Goal: Task Accomplishment & Management: Manage account settings

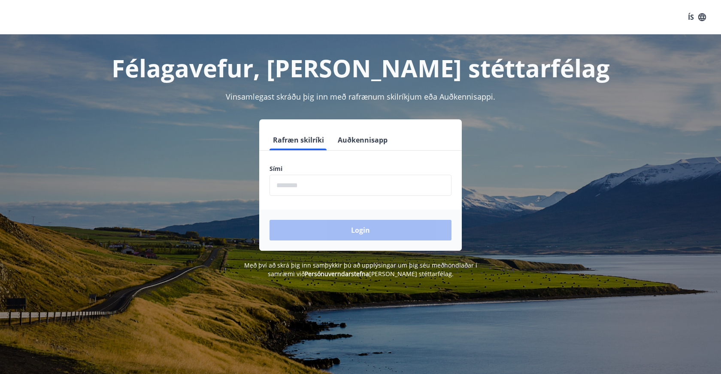
click at [344, 183] on input "phone" at bounding box center [360, 185] width 182 height 21
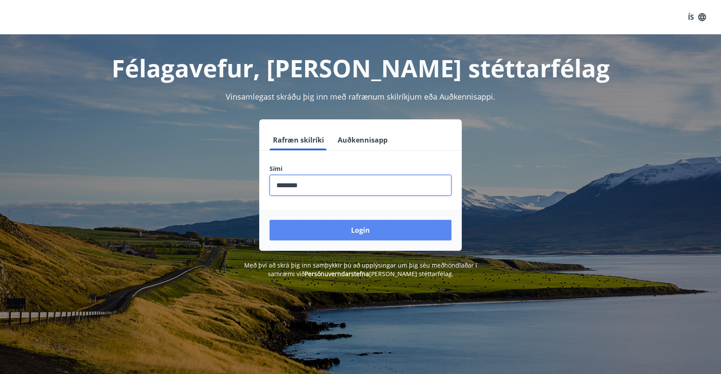
type input "********"
click at [342, 235] on button "Login" at bounding box center [360, 230] width 182 height 21
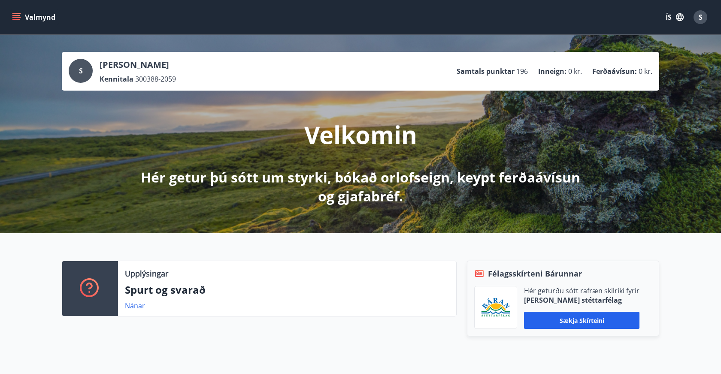
click at [84, 68] on div "S" at bounding box center [81, 71] width 24 height 24
click at [115, 65] on p "[PERSON_NAME]" at bounding box center [138, 65] width 76 height 12
click at [16, 16] on icon "menu" at bounding box center [16, 15] width 8 height 1
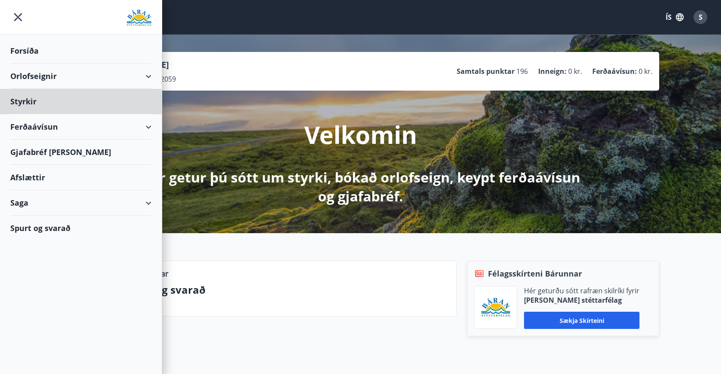
click at [24, 49] on div "Forsíða" at bounding box center [80, 50] width 141 height 25
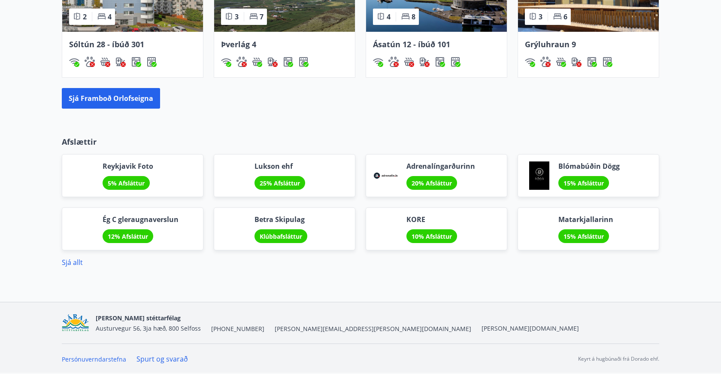
scroll to position [631, 0]
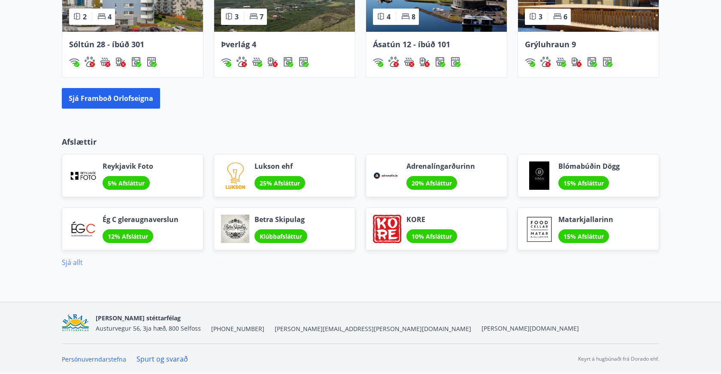
click at [72, 263] on link "Sjá allt" at bounding box center [72, 261] width 21 height 9
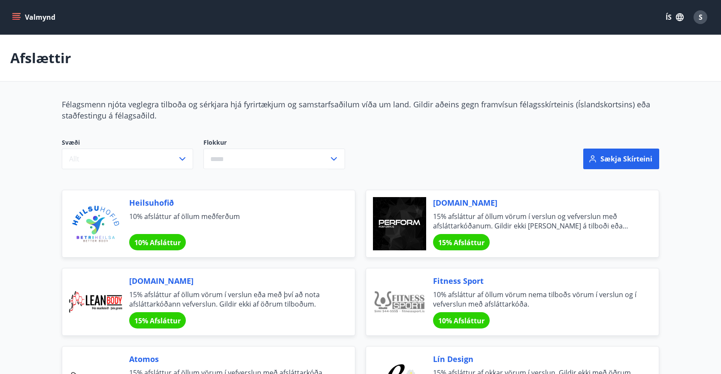
click at [26, 18] on button "Valmynd" at bounding box center [34, 16] width 48 height 15
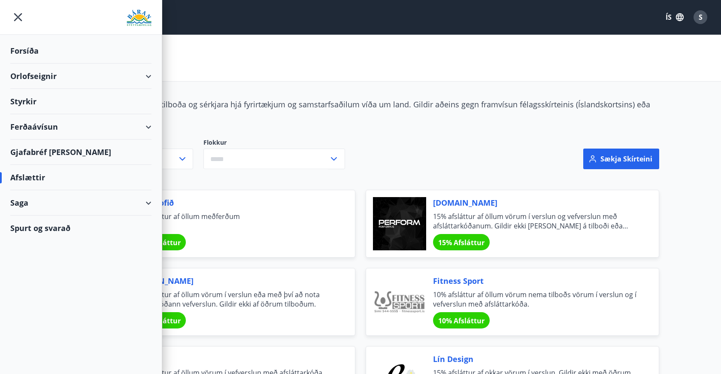
click at [28, 53] on div "Forsíða" at bounding box center [80, 50] width 141 height 25
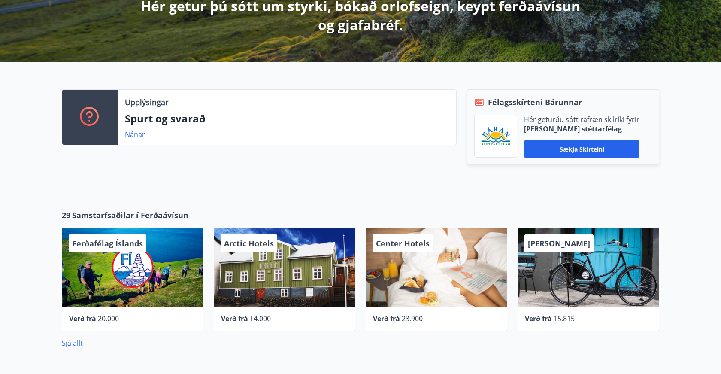
scroll to position [197, 0]
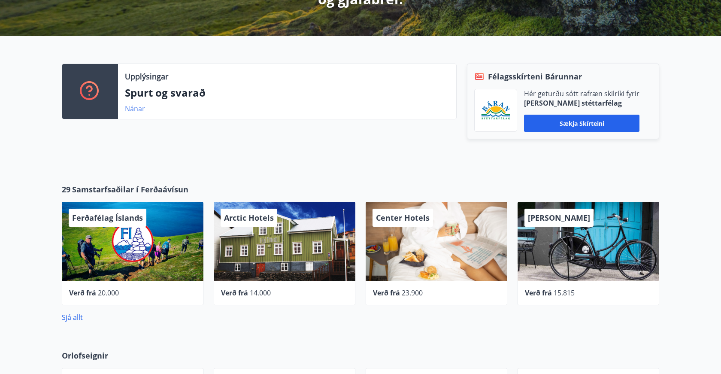
click at [136, 109] on link "Nánar" at bounding box center [135, 108] width 20 height 9
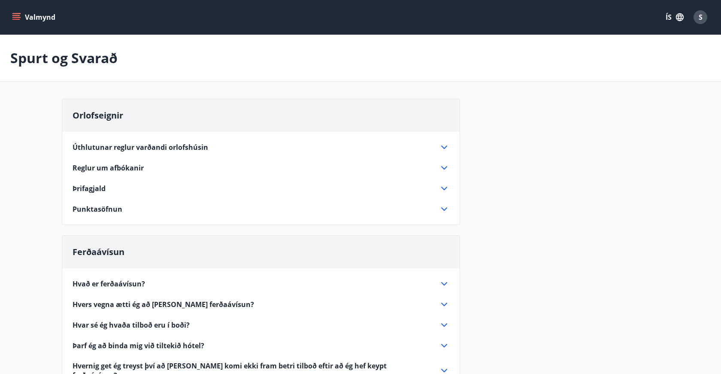
click at [88, 209] on span "Punktasöfnun" at bounding box center [97, 208] width 50 height 9
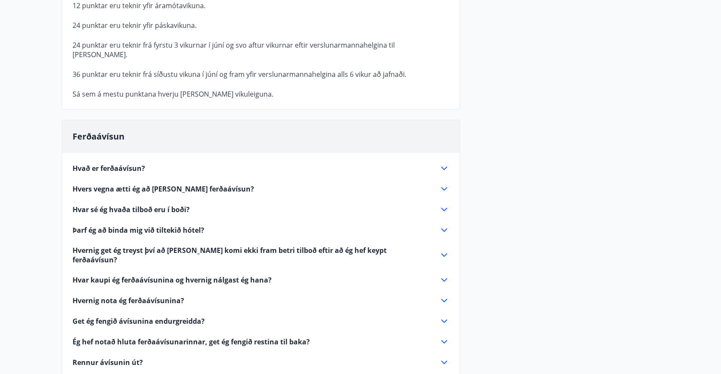
scroll to position [286, 0]
click at [106, 163] on span "Hvað er ferðaávísun?" at bounding box center [108, 167] width 72 height 9
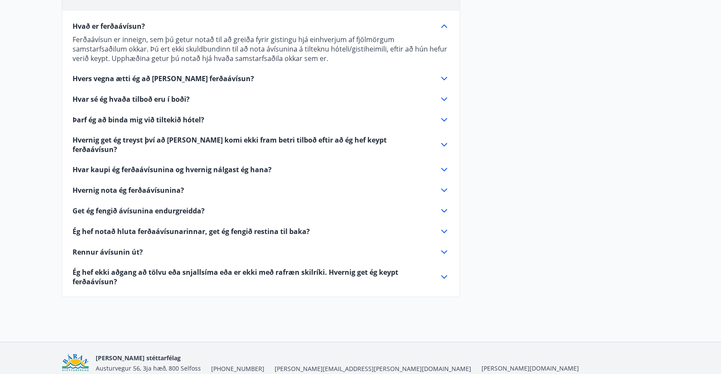
scroll to position [257, 0]
click at [103, 78] on span "Hvers vegna ætti ég að [PERSON_NAME] ferðaávísun?" at bounding box center [162, 79] width 181 height 9
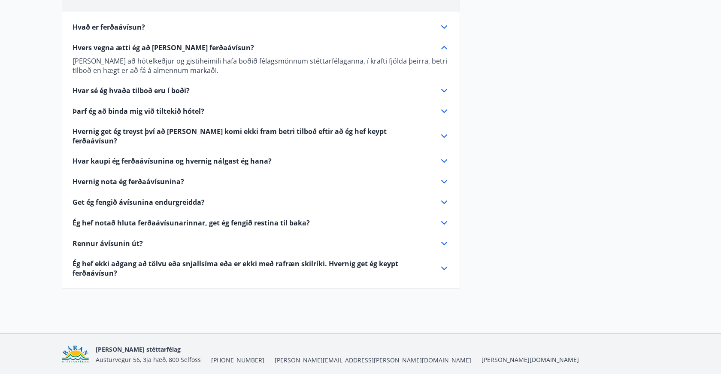
click at [91, 156] on span "Hvar kaupi ég ferðaávísunina og hvernig nálgast ég hana?" at bounding box center [171, 160] width 199 height 9
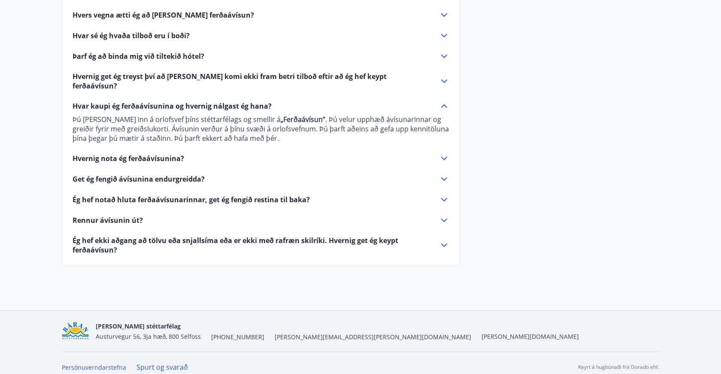
scroll to position [289, 0]
click at [86, 175] on span "Get ég fengið ávísunina endurgreidda?" at bounding box center [138, 179] width 132 height 9
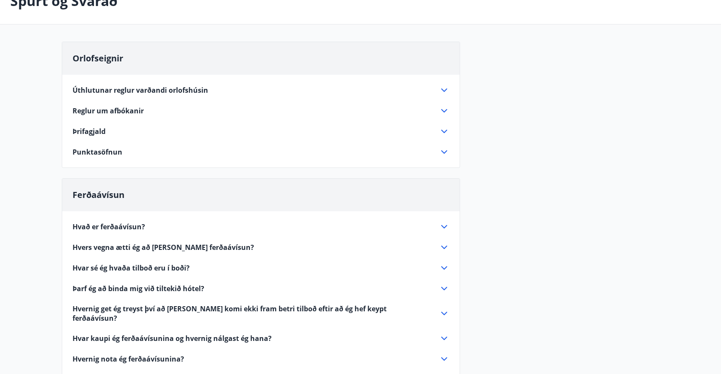
scroll to position [51, 0]
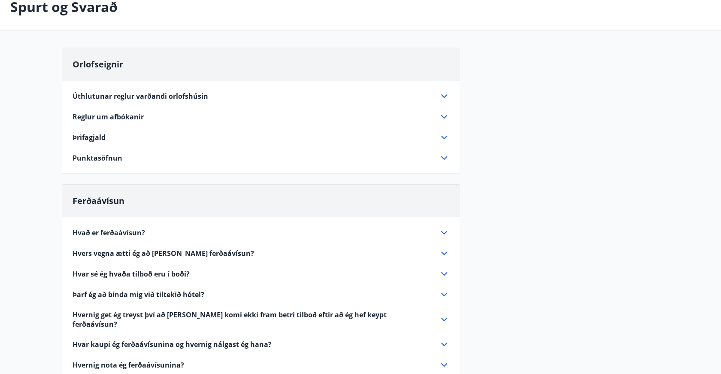
click at [93, 150] on div "Úthlutunar reglur varðandi orlofshúsin Hver félagsmaður getur leigt 1 [PERSON_N…" at bounding box center [260, 122] width 397 height 82
click at [94, 159] on span "Punktasöfnun" at bounding box center [97, 157] width 50 height 9
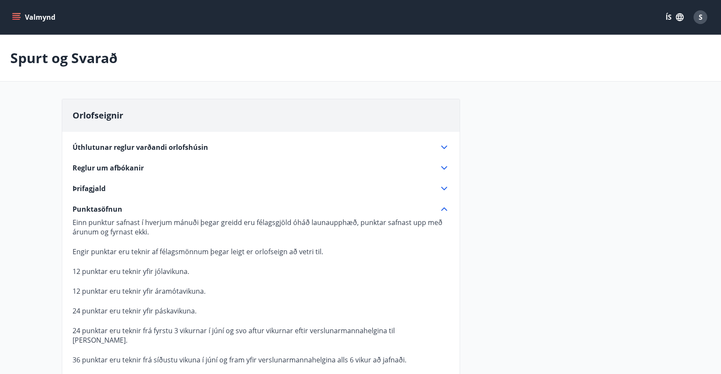
scroll to position [0, 0]
click at [46, 19] on button "Valmynd" at bounding box center [34, 16] width 48 height 15
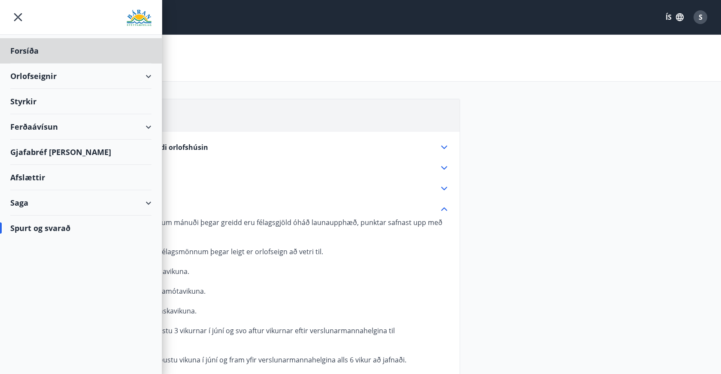
click at [22, 63] on div "Styrkir" at bounding box center [80, 50] width 141 height 25
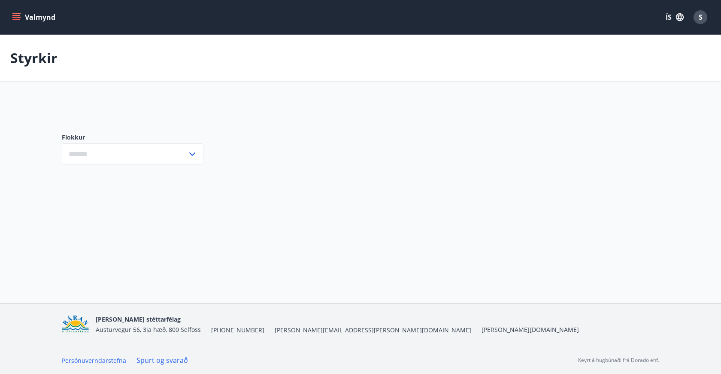
type input "***"
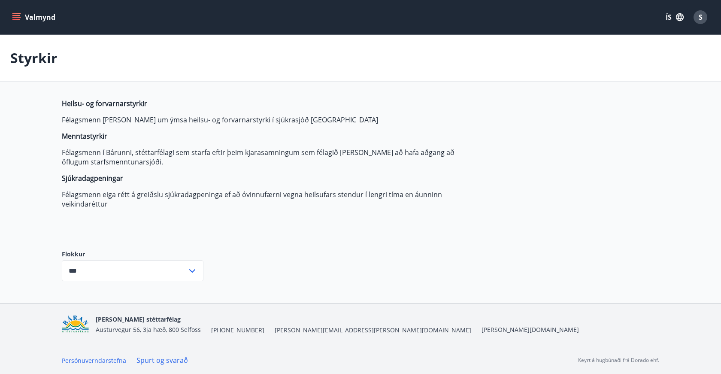
click at [96, 271] on input "***" at bounding box center [124, 270] width 125 height 21
click at [34, 192] on main "Styrkir Heilsu- og forvarnarstyrkir Félagsmenn [PERSON_NAME] um ýmsa heilsu- og…" at bounding box center [360, 165] width 721 height 260
click at [37, 15] on button "Valmynd" at bounding box center [34, 16] width 48 height 15
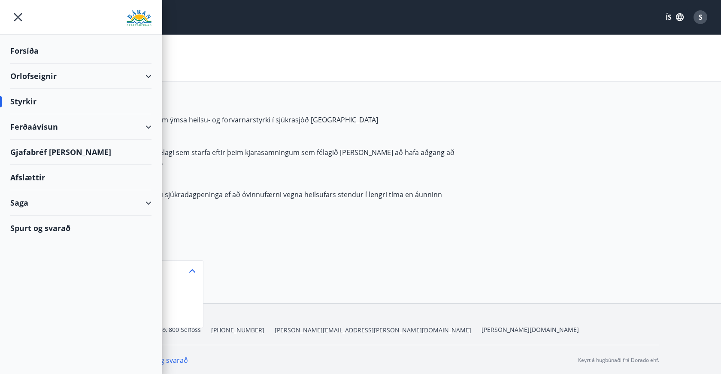
click at [33, 82] on div "Orlofseignir" at bounding box center [80, 75] width 141 height 25
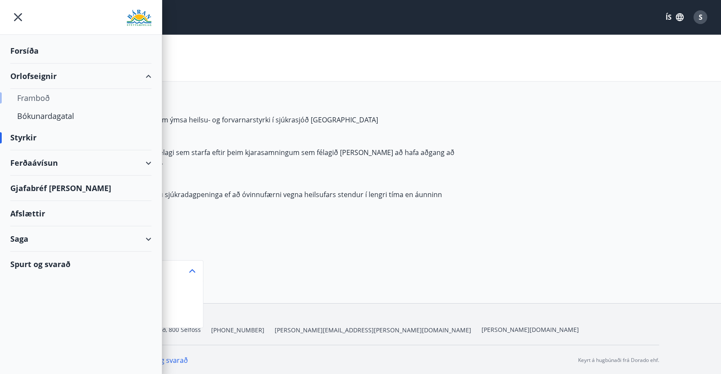
click at [33, 96] on div "Framboð" at bounding box center [80, 98] width 127 height 18
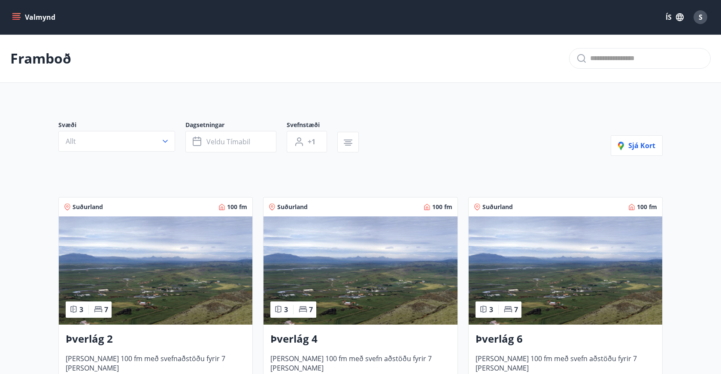
click at [40, 18] on button "Valmynd" at bounding box center [34, 16] width 48 height 15
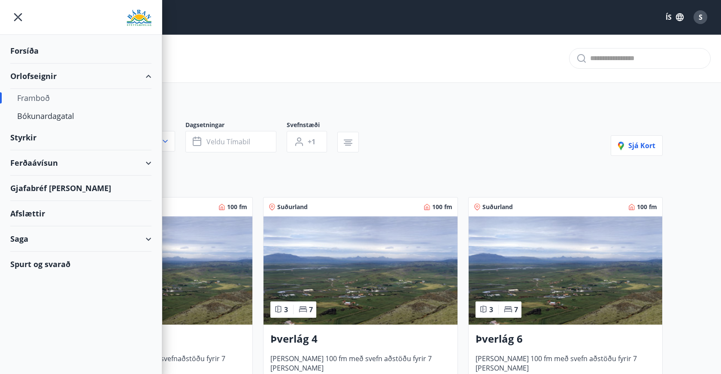
click at [23, 51] on div "Forsíða" at bounding box center [80, 50] width 141 height 25
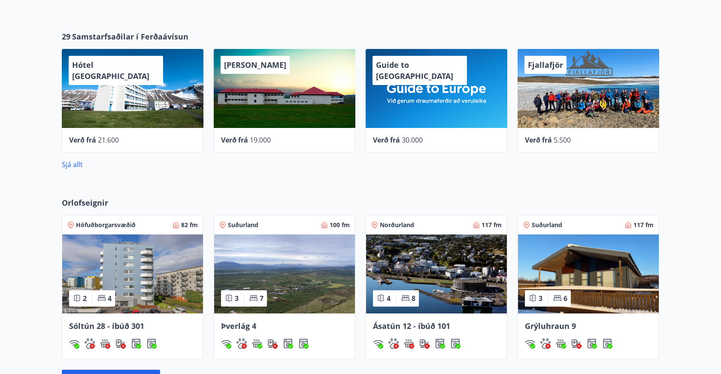
scroll to position [350, 0]
click at [73, 165] on link "Sjá allt" at bounding box center [72, 164] width 21 height 9
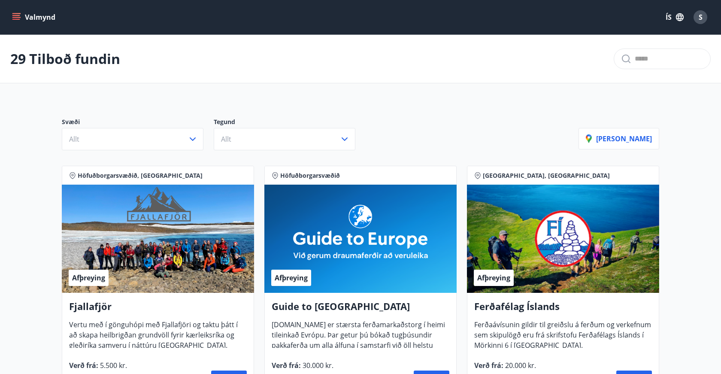
click at [45, 16] on button "Valmynd" at bounding box center [34, 16] width 48 height 15
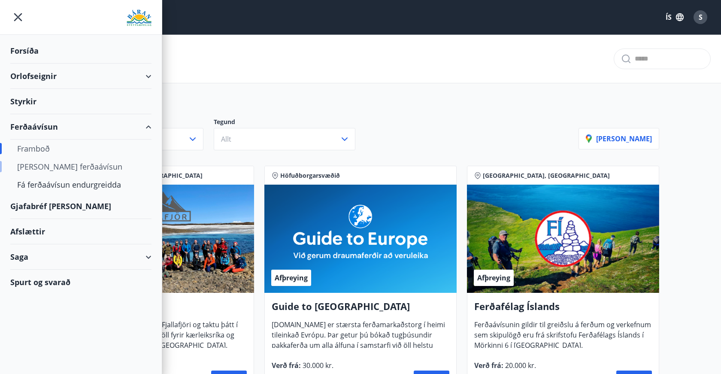
click at [36, 164] on div "[PERSON_NAME] ferðaávísun" at bounding box center [80, 166] width 127 height 18
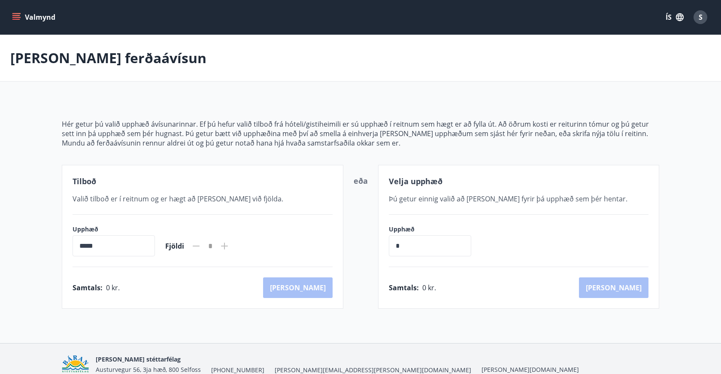
click at [26, 15] on button "Valmynd" at bounding box center [34, 16] width 48 height 15
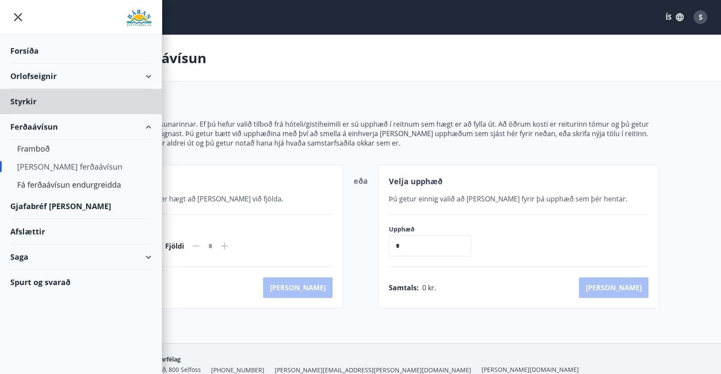
click at [30, 54] on div "Forsíða" at bounding box center [80, 50] width 141 height 25
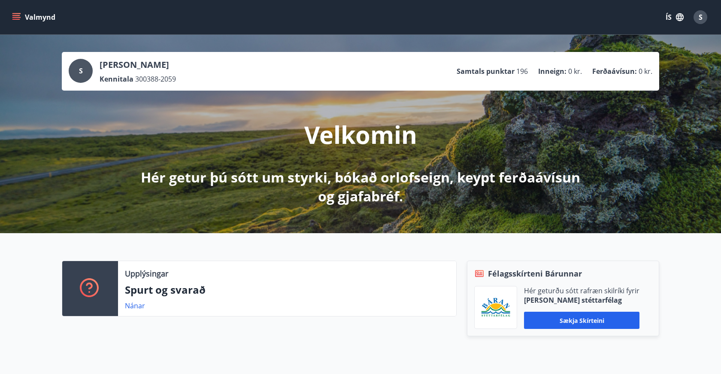
click at [701, 17] on span "S" at bounding box center [700, 16] width 4 height 9
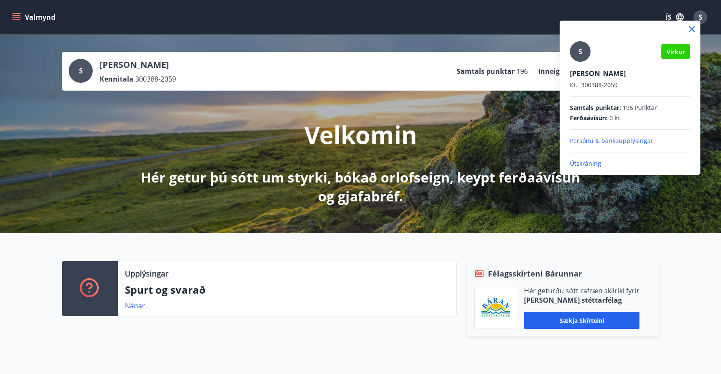
click at [625, 140] on p "Persónu & bankaupplýsingar" at bounding box center [630, 140] width 120 height 9
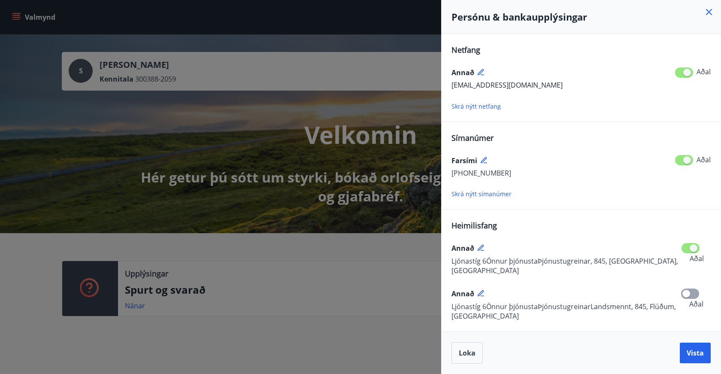
click at [709, 8] on icon at bounding box center [709, 12] width 10 height 10
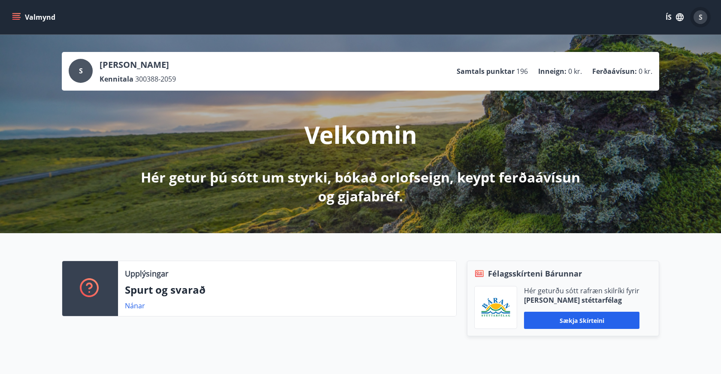
click at [698, 22] on div "S" at bounding box center [700, 17] width 14 height 14
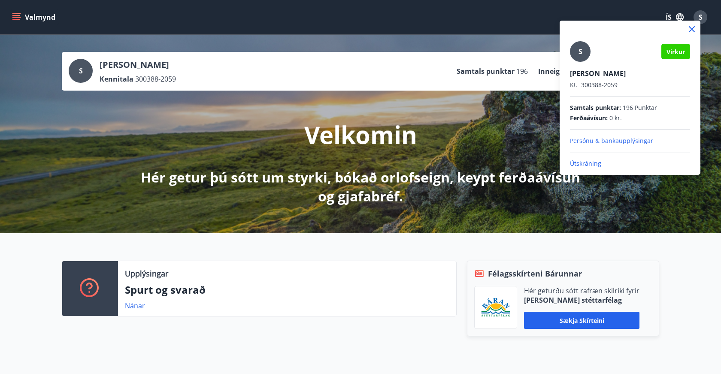
click at [586, 161] on p "Útskráning" at bounding box center [630, 163] width 120 height 9
